Goal: Obtain resource: Download file/media

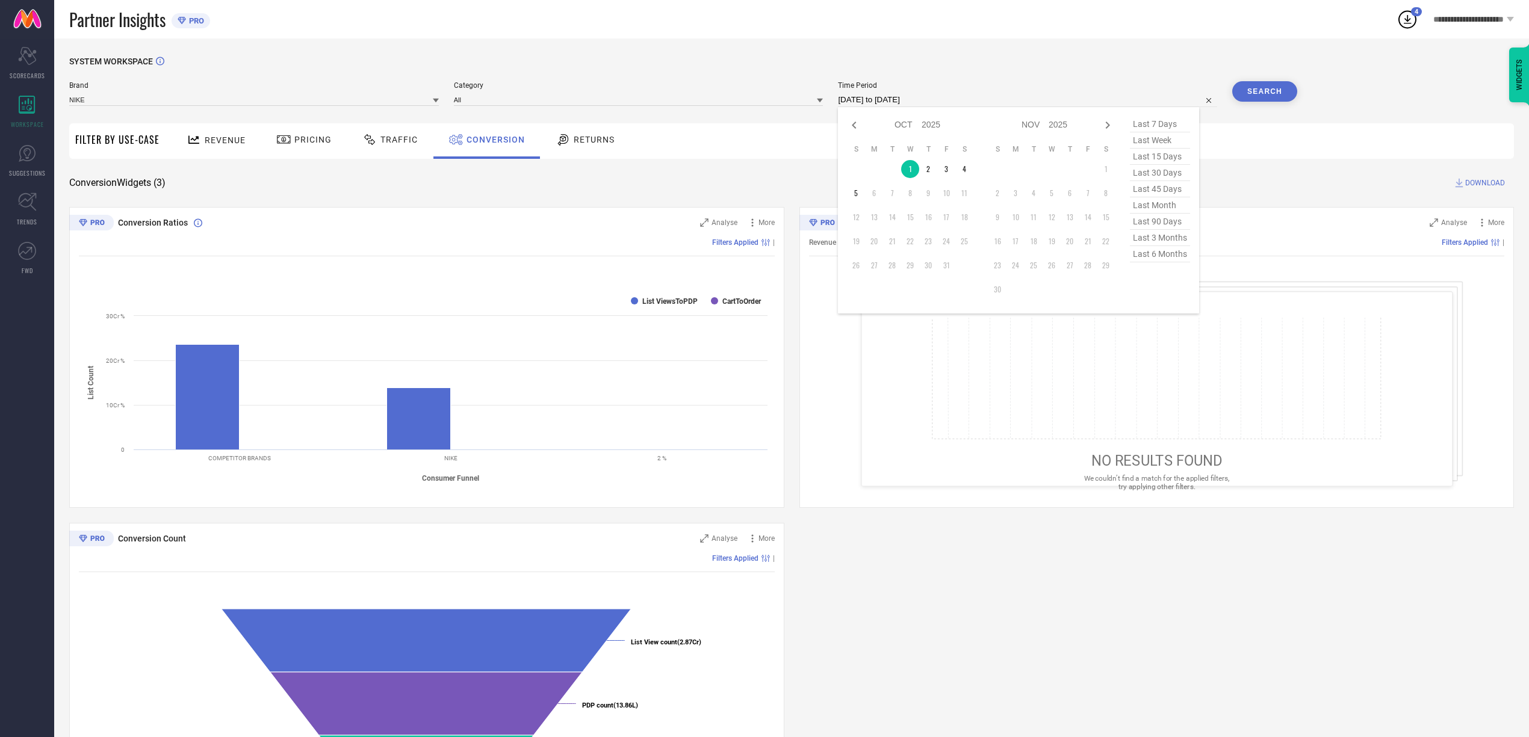
select select "9"
select select "2025"
select select "10"
select select "2025"
click at [969, 98] on input "[DATE] to [DATE]" at bounding box center [1027, 100] width 379 height 14
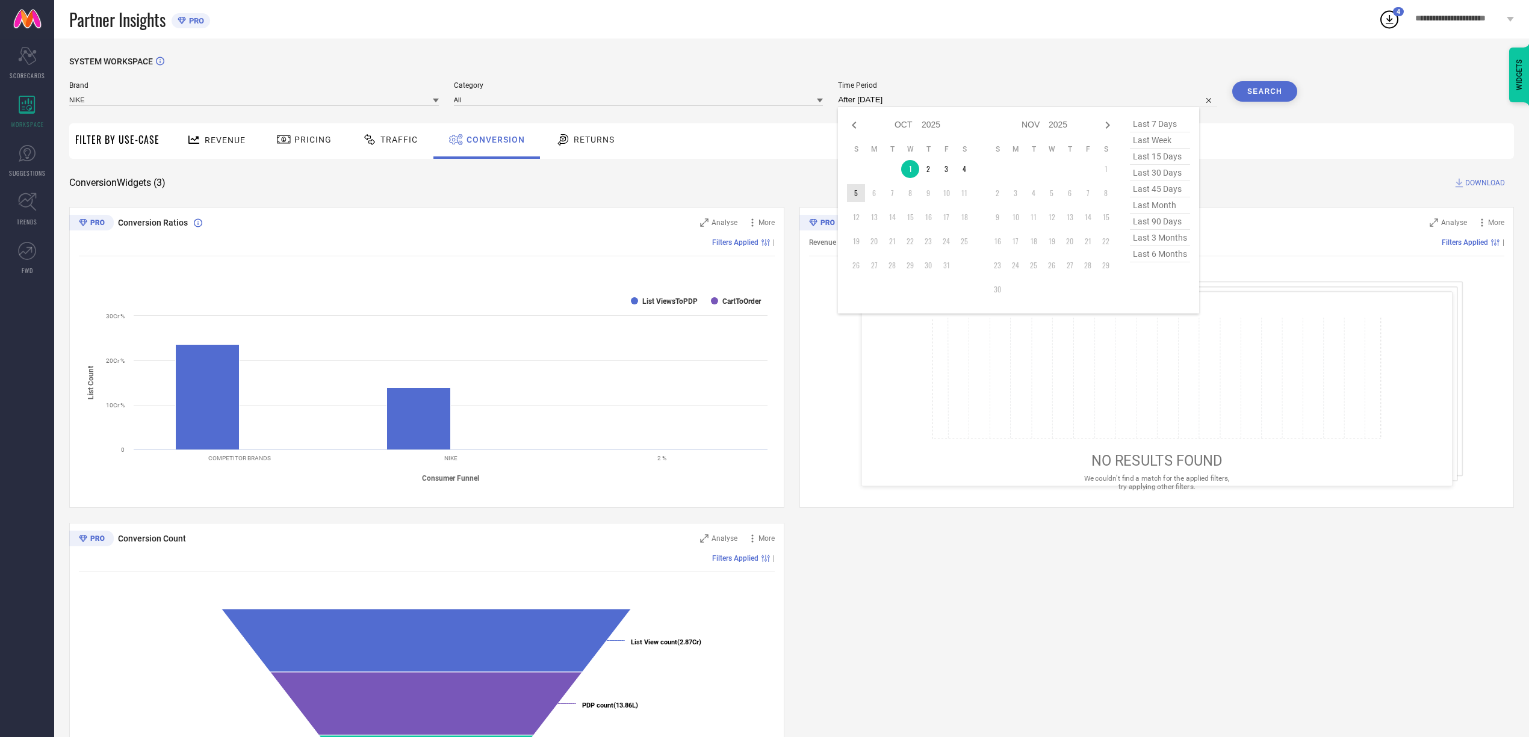
click at [858, 190] on td "5" at bounding box center [856, 193] width 18 height 18
type input "[DATE] to [DATE]"
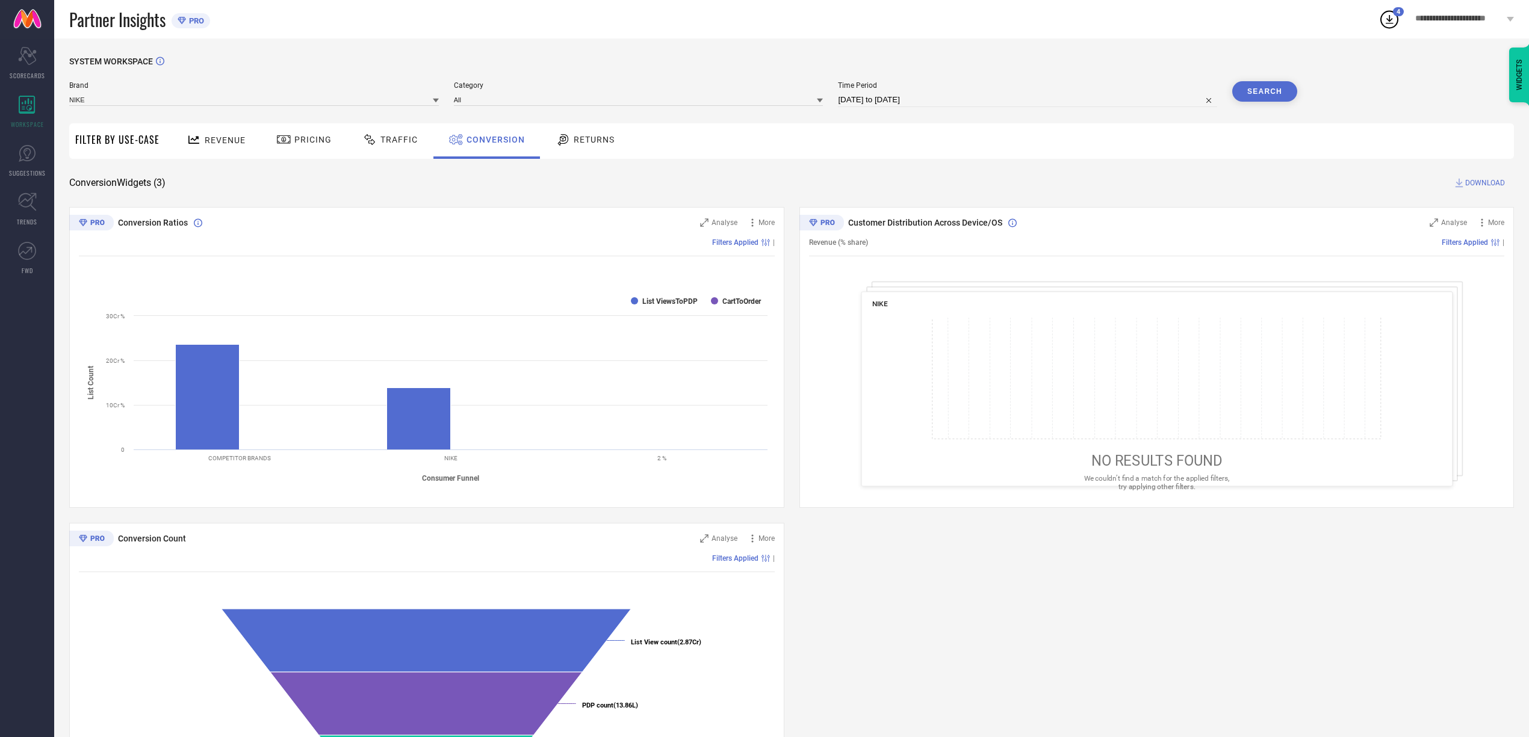
click at [1281, 98] on button "Search" at bounding box center [1264, 91] width 65 height 20
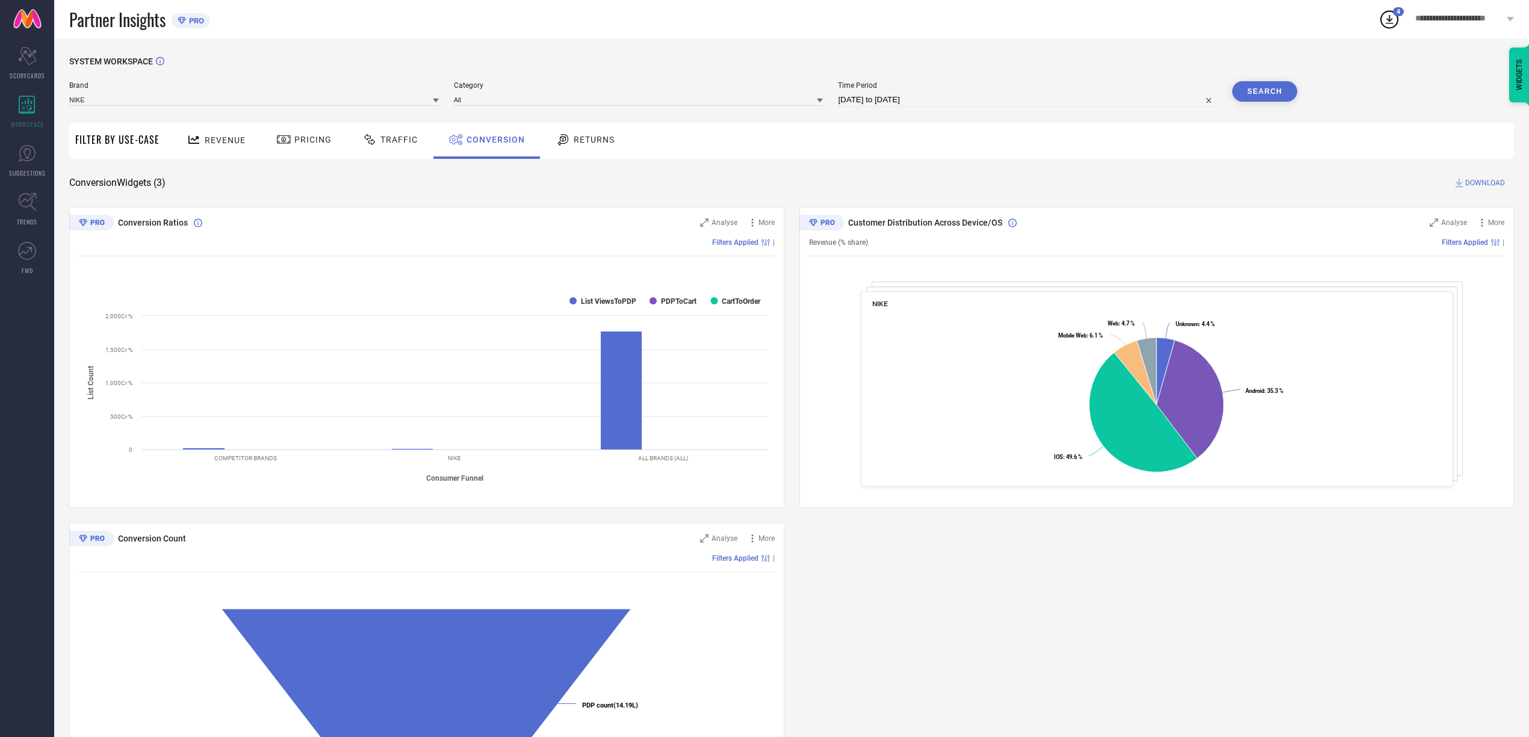
scroll to position [1, 0]
click at [1486, 181] on span "DOWNLOAD" at bounding box center [1485, 182] width 40 height 12
click at [942, 160] on div "SYSTEM WORKSPACE Brand NIKE Category All Time Period [DATE] to [DATE] Search Fi…" at bounding box center [791, 439] width 1445 height 767
click at [829, 158] on div "Revenue Pricing Traffic Conversion Returns" at bounding box center [840, 141] width 1348 height 36
